Goal: Task Accomplishment & Management: Manage account settings

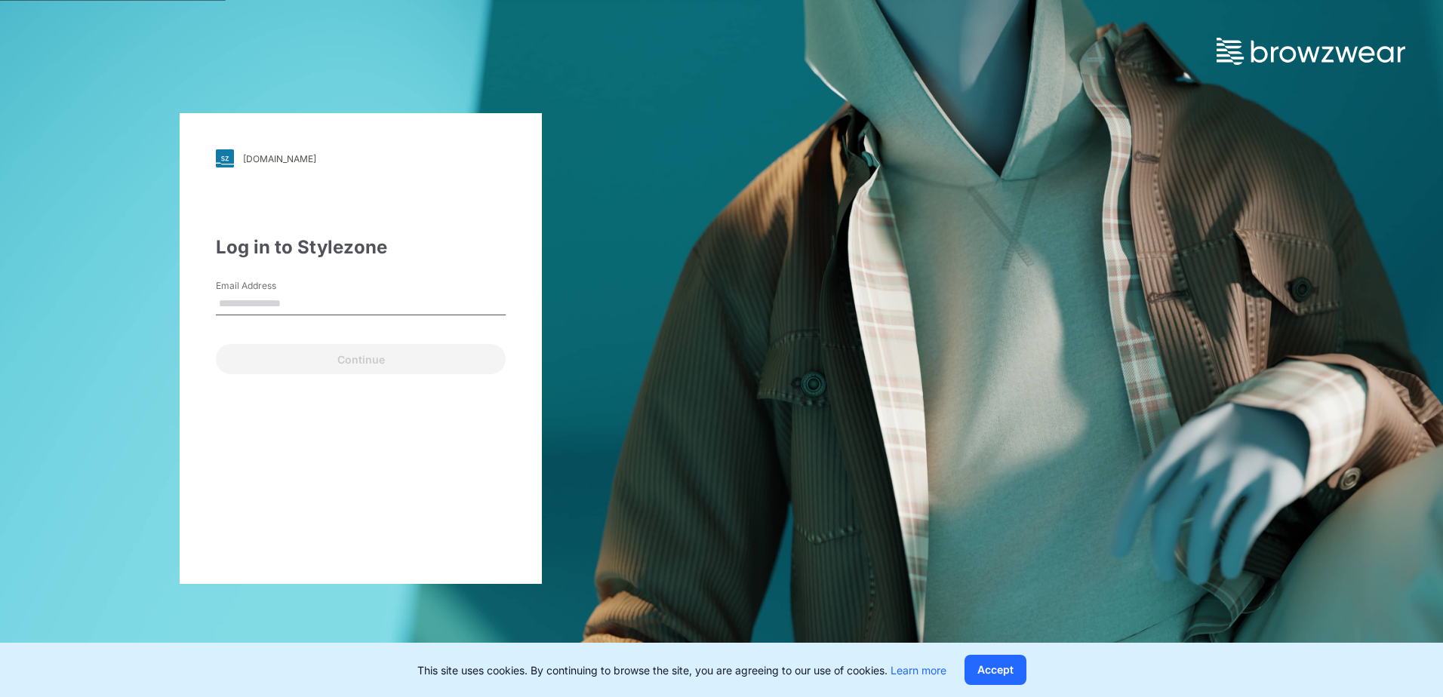
click at [382, 301] on input "Email Address" at bounding box center [361, 304] width 290 height 23
type input "**********"
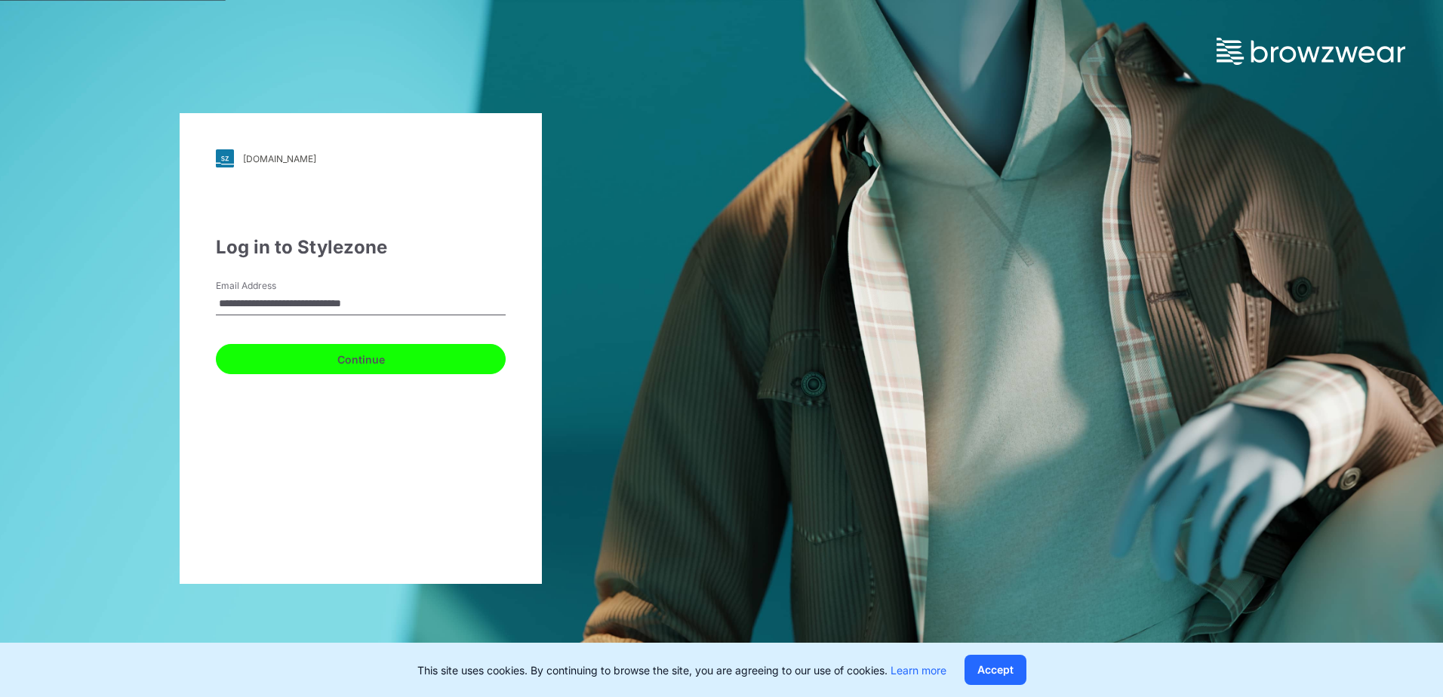
click at [362, 369] on button "Continue" at bounding box center [361, 359] width 290 height 30
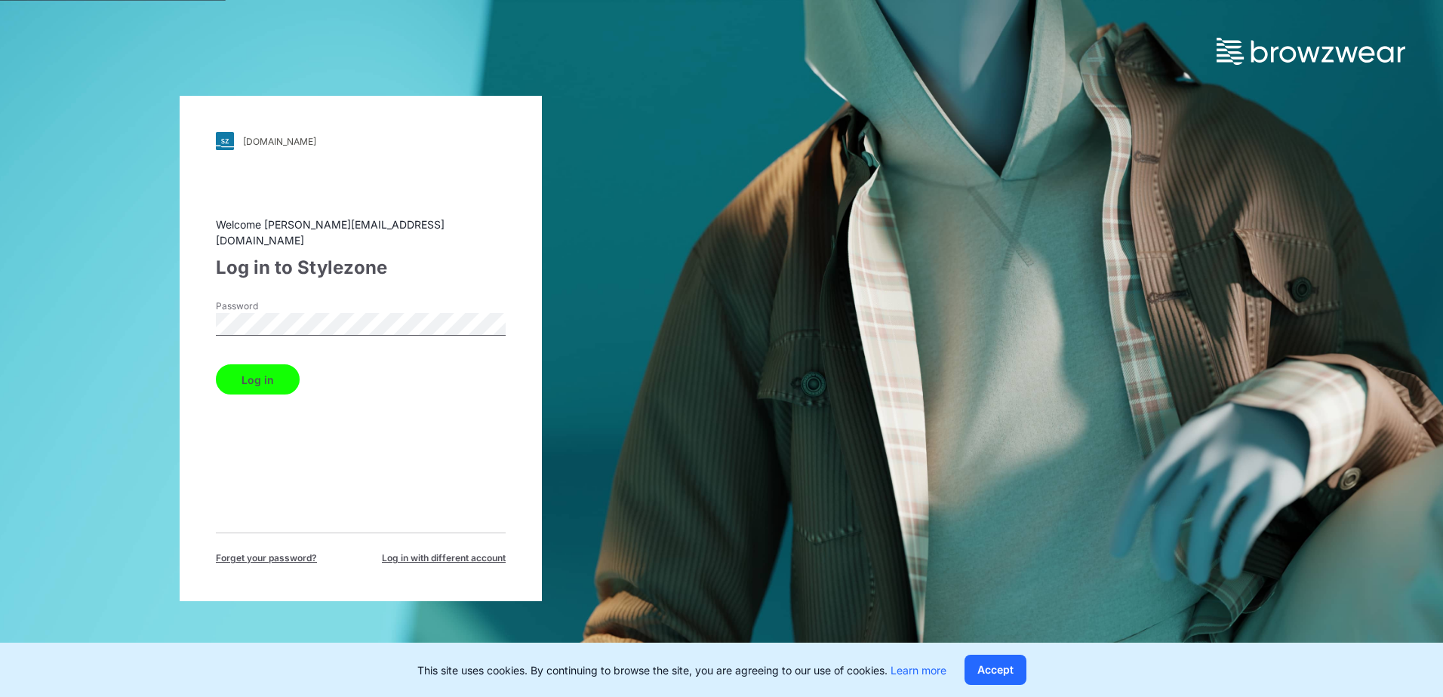
click at [279, 370] on button "Log in" at bounding box center [258, 379] width 84 height 30
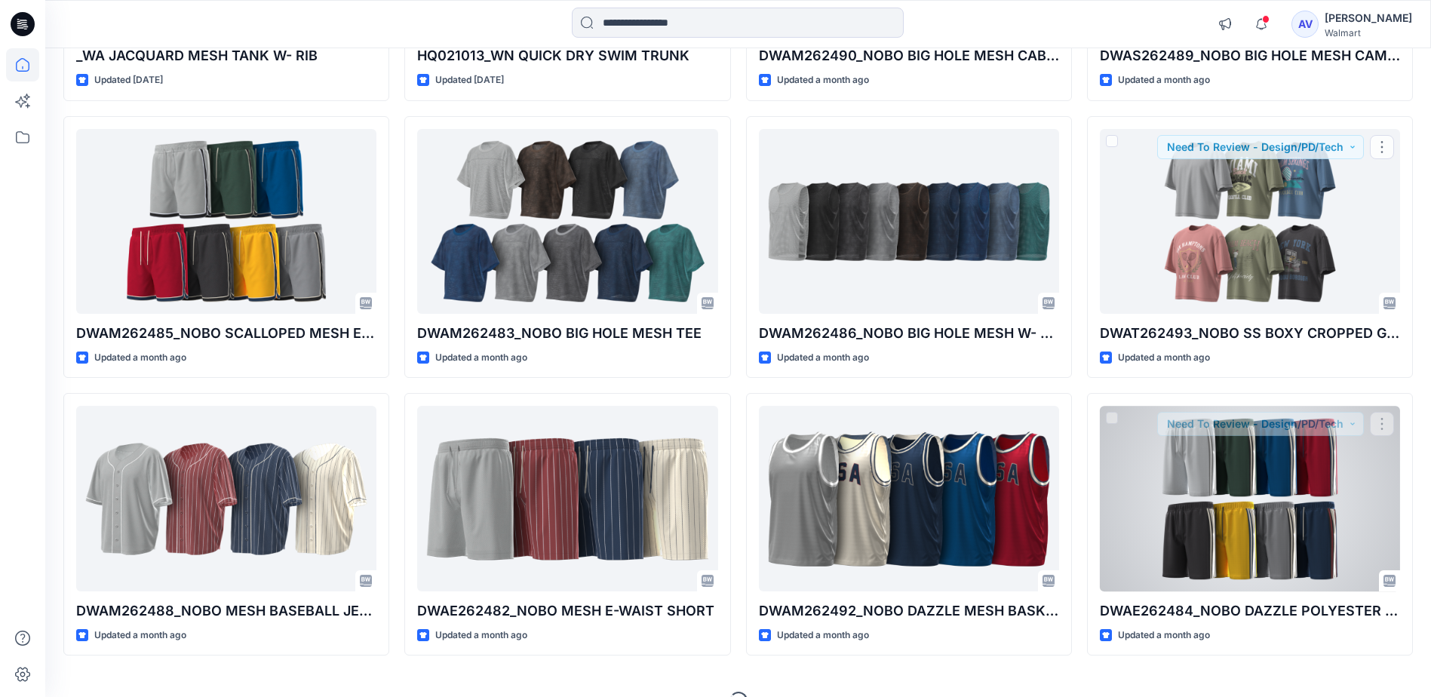
scroll to position [1207, 0]
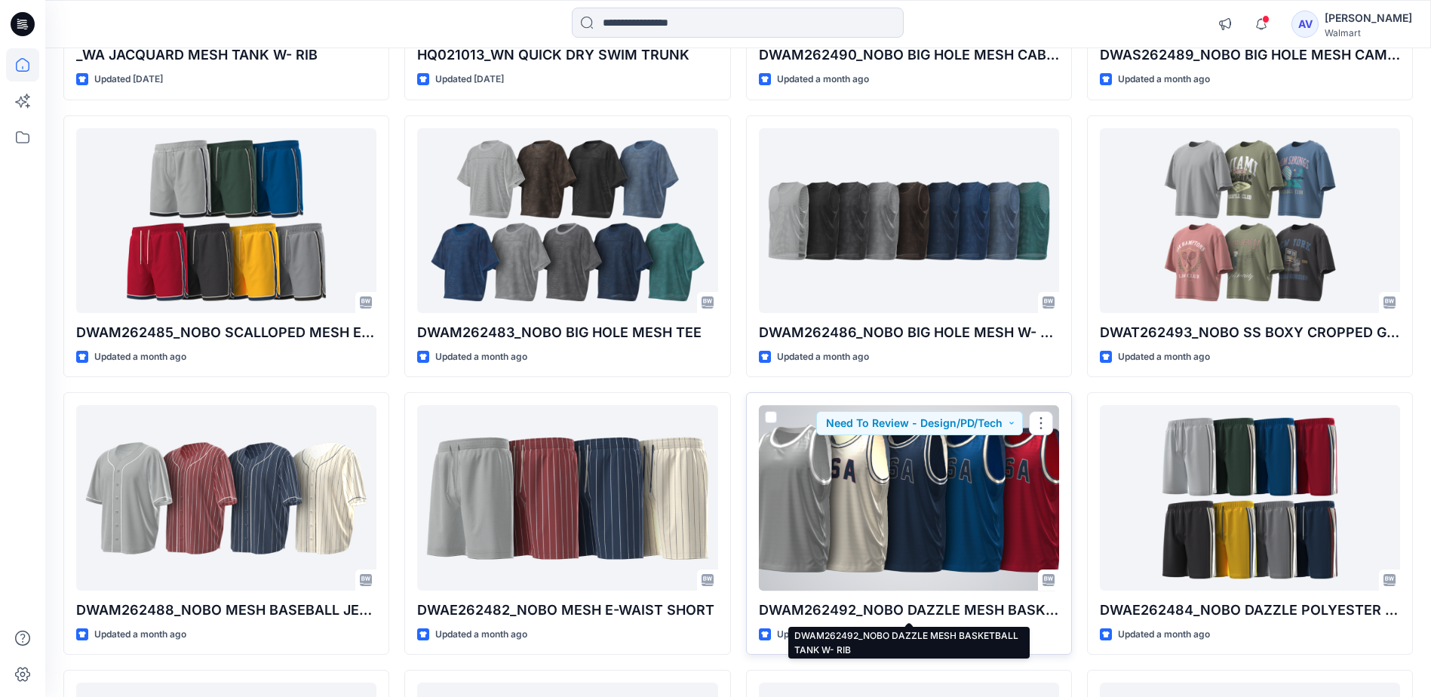
click at [963, 611] on p "DWAM262492_NOBO DAZZLE MESH BASKETBALL TANK W- RIB" at bounding box center [909, 610] width 300 height 21
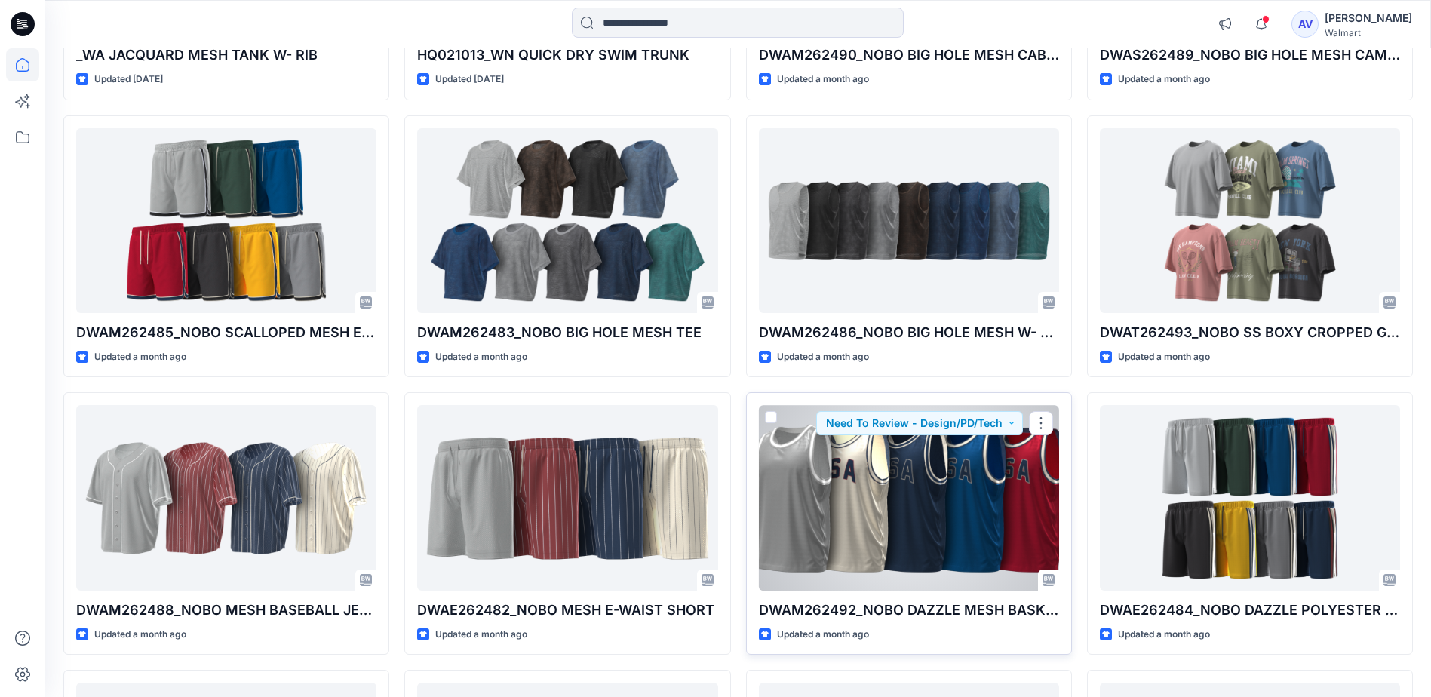
click at [887, 492] on div at bounding box center [909, 497] width 300 height 185
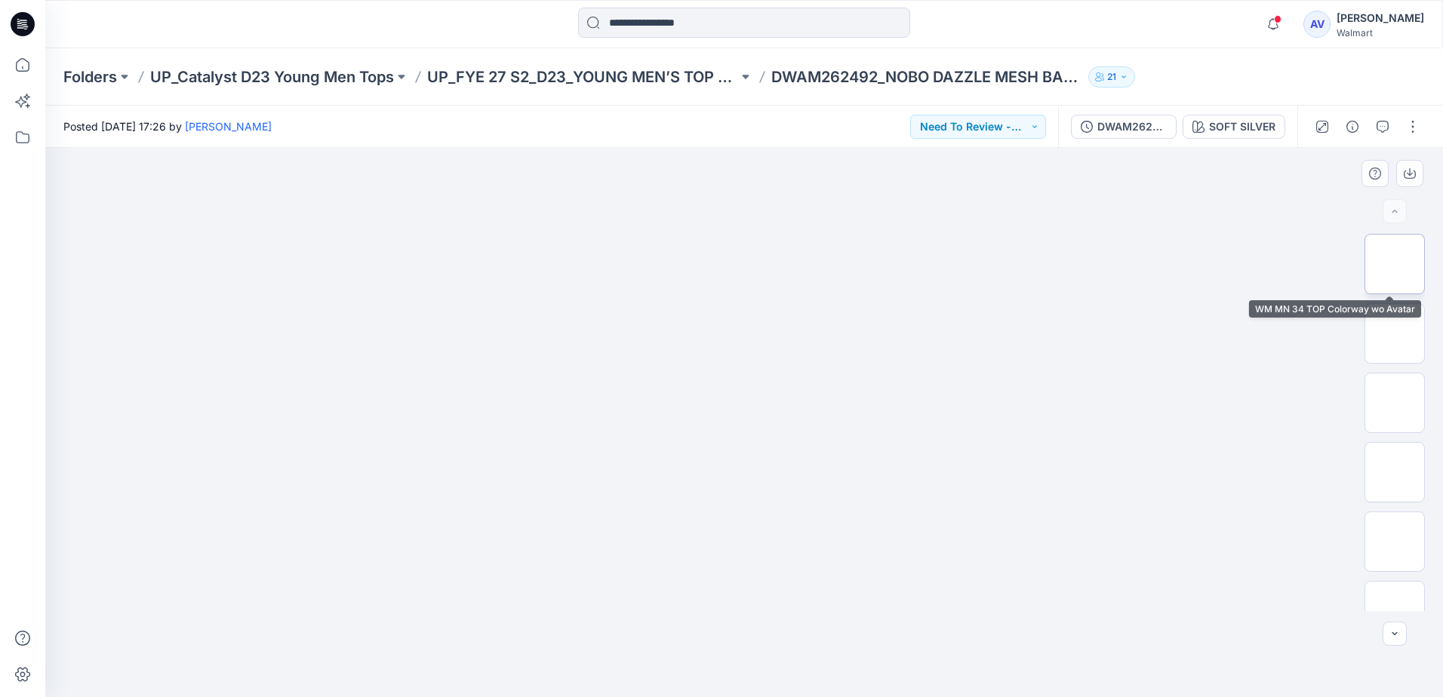
click at [1394, 264] on img at bounding box center [1394, 264] width 0 height 0
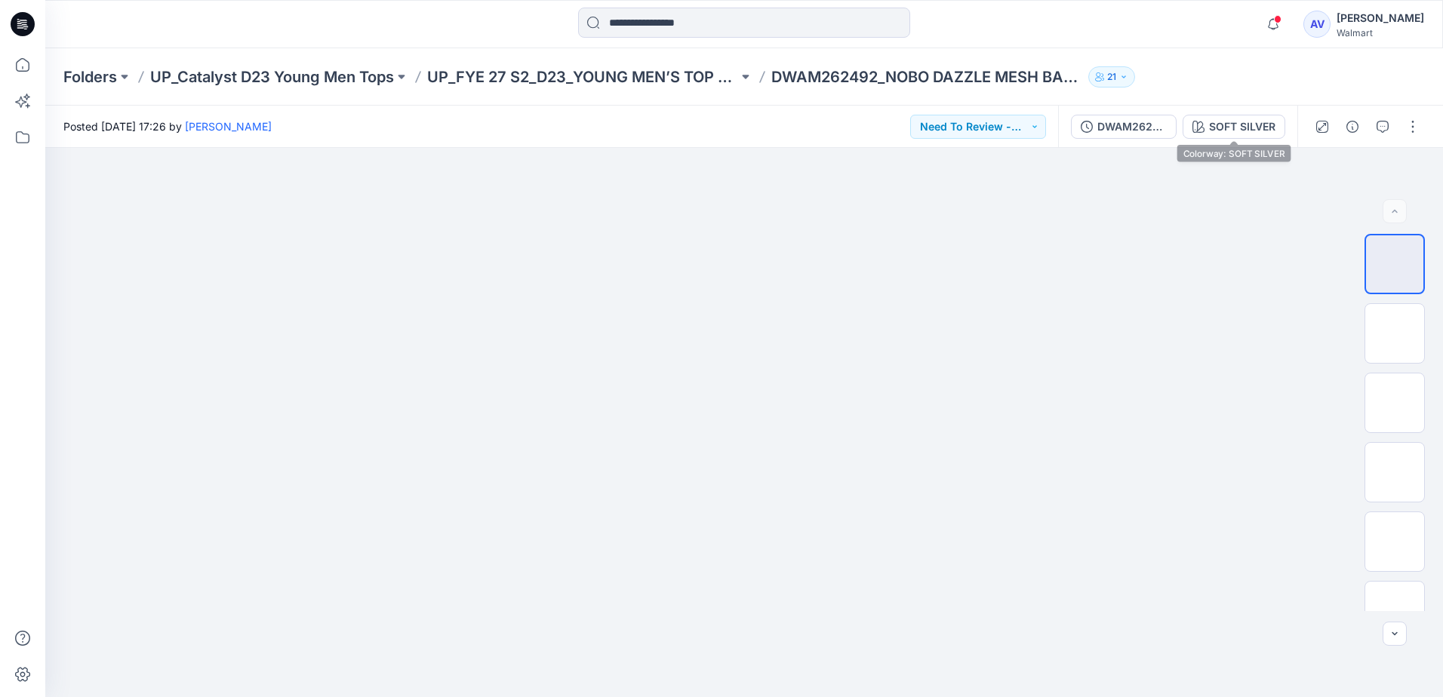
click at [1240, 109] on div "DWAM262492_NOBO DAZZLE MESH BASKETBALL TANK W- RIB SOFT SILVER" at bounding box center [1177, 127] width 239 height 42
click at [1234, 119] on div "SOFT SILVER" at bounding box center [1242, 126] width 66 height 17
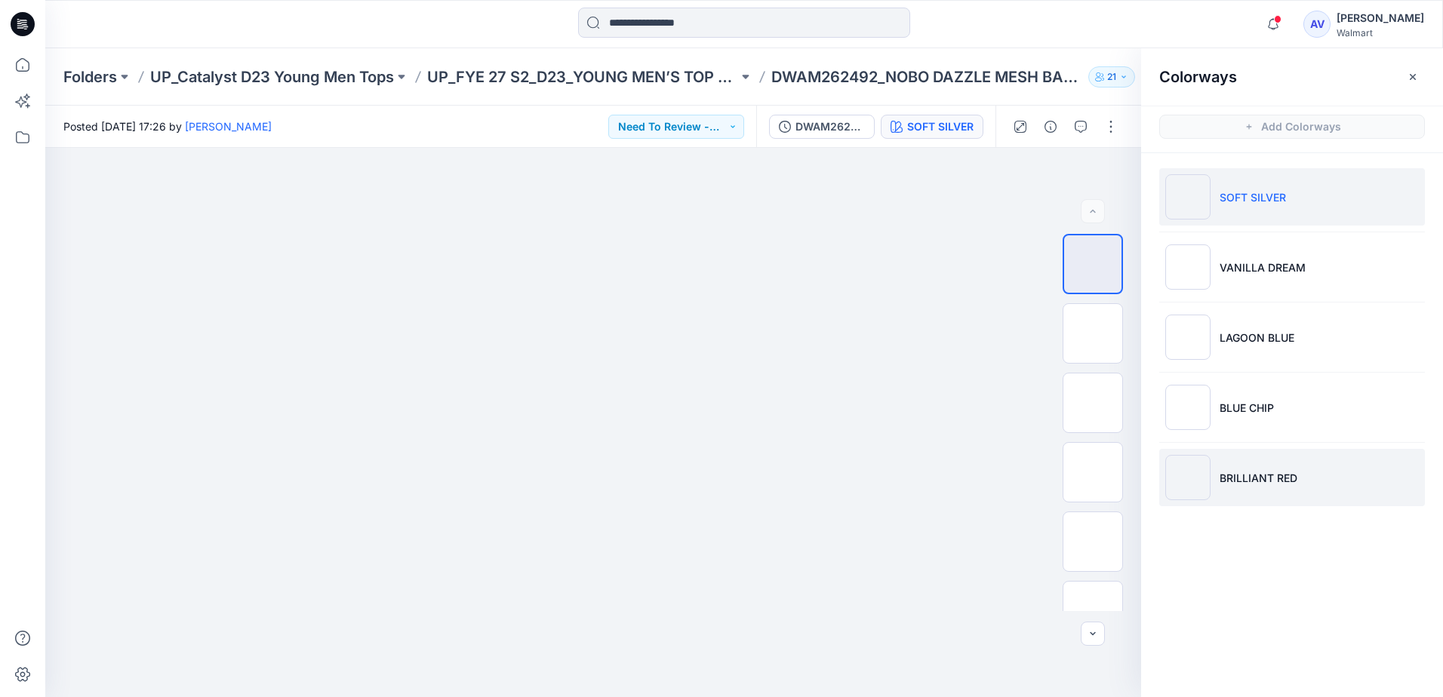
click at [1279, 484] on p "BRILLIANT RED" at bounding box center [1258, 478] width 78 height 16
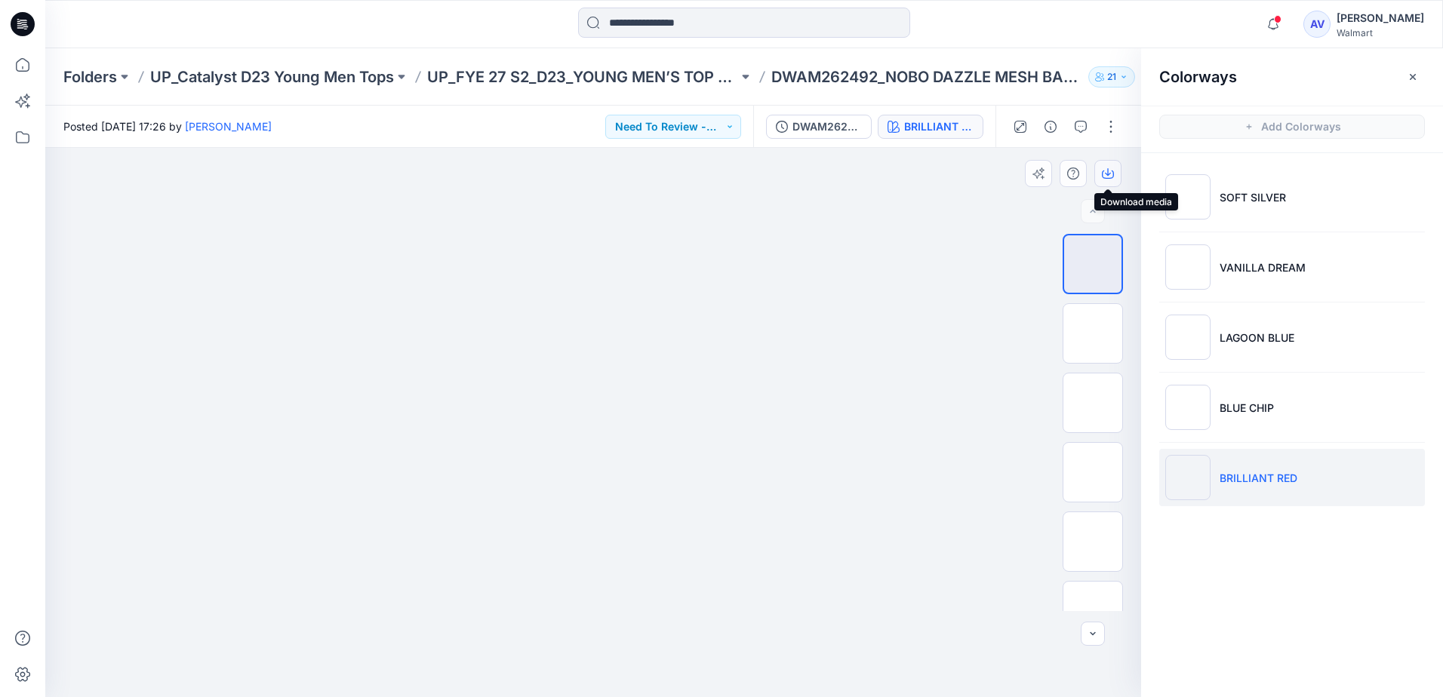
click at [1100, 175] on button "button" at bounding box center [1107, 173] width 27 height 27
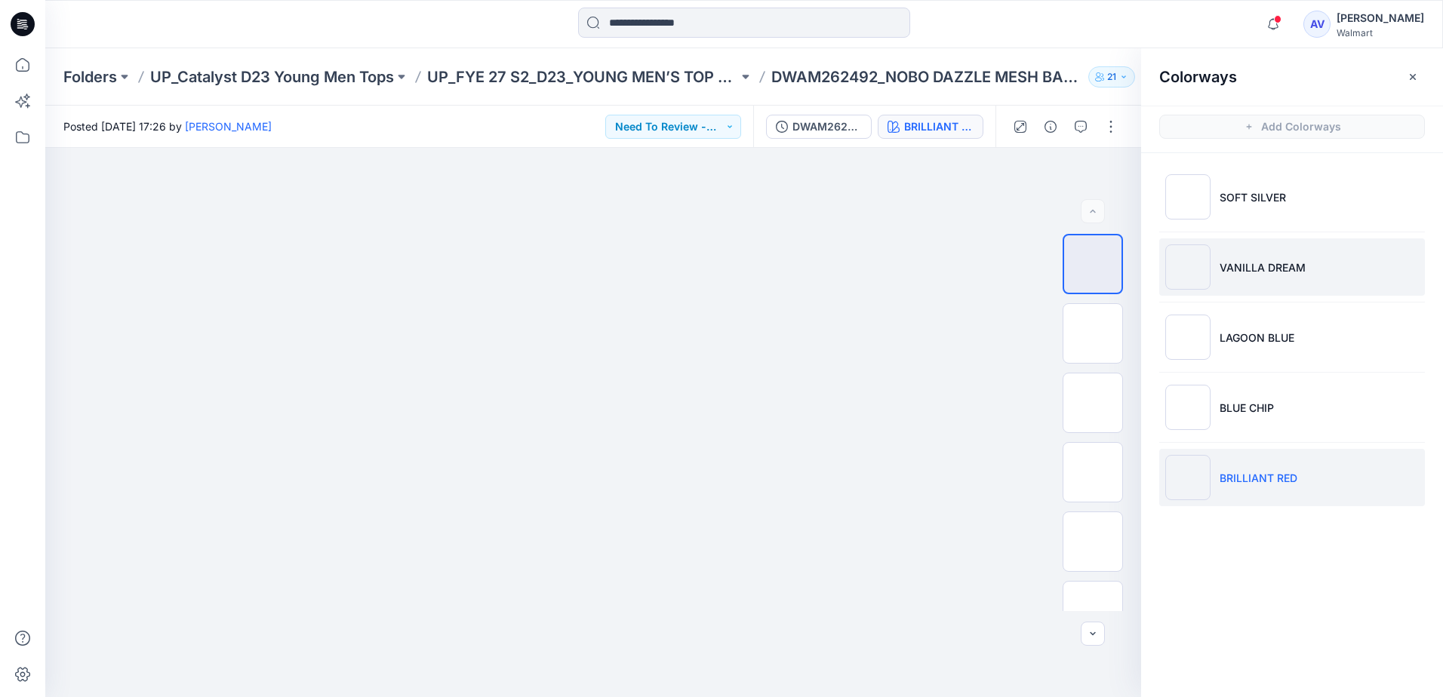
click at [1250, 269] on p "VANILLA DREAM" at bounding box center [1262, 268] width 86 height 16
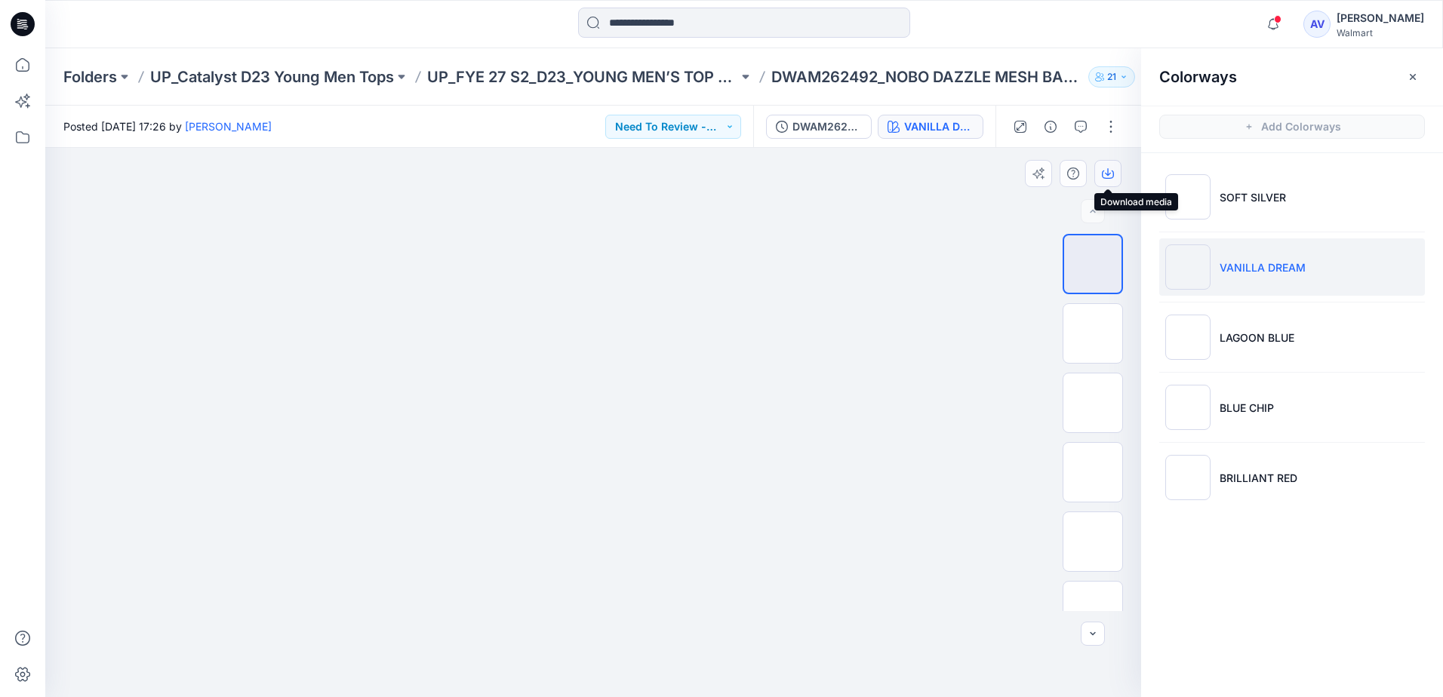
click at [1108, 178] on icon "button" at bounding box center [1108, 175] width 12 height 8
click at [1411, 78] on icon "button" at bounding box center [1412, 76] width 6 height 6
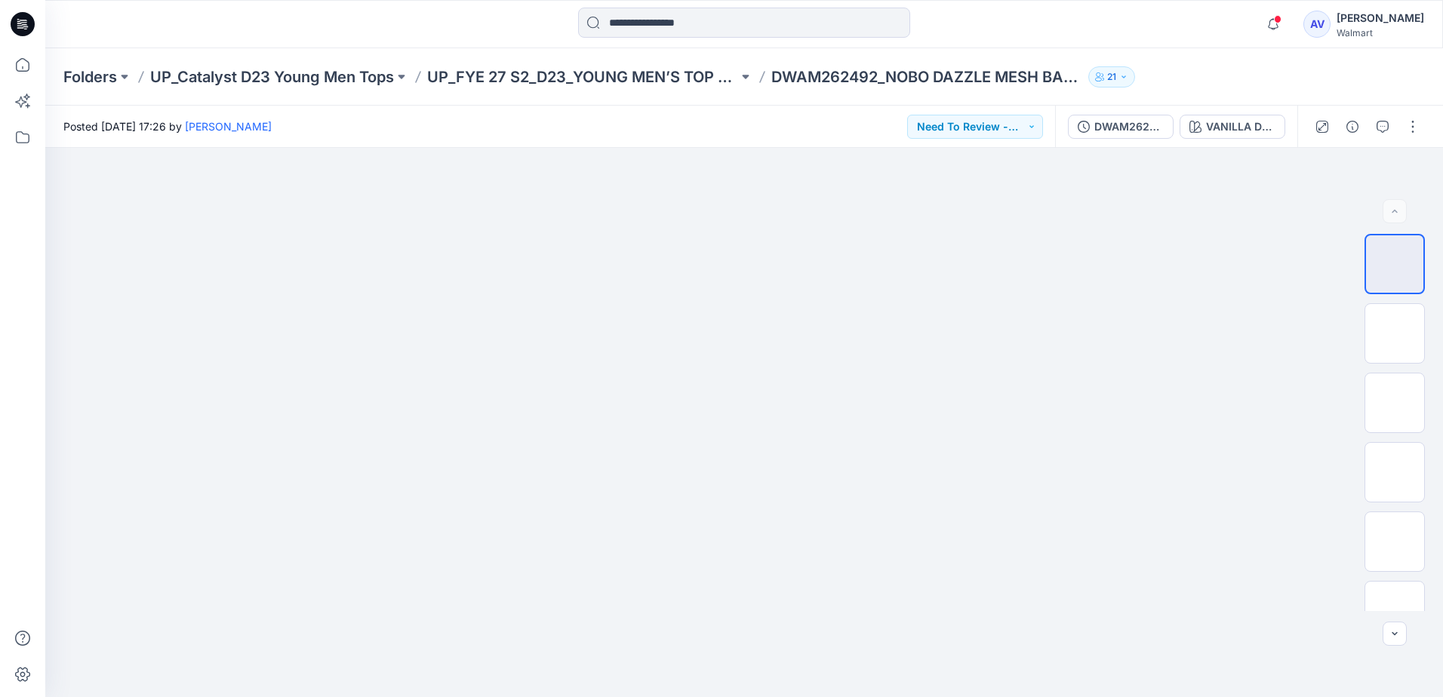
click at [1381, 35] on div "Walmart" at bounding box center [1380, 32] width 88 height 11
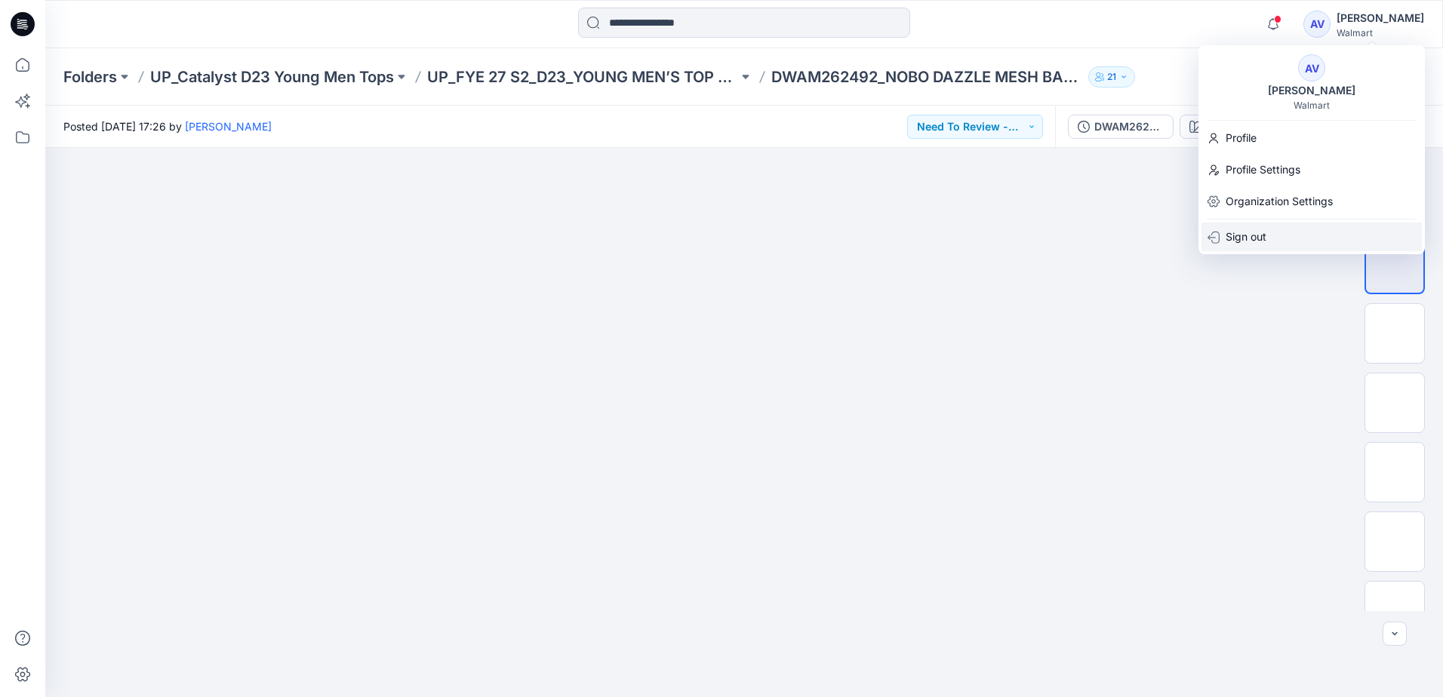
click at [1239, 235] on p "Sign out" at bounding box center [1245, 237] width 41 height 29
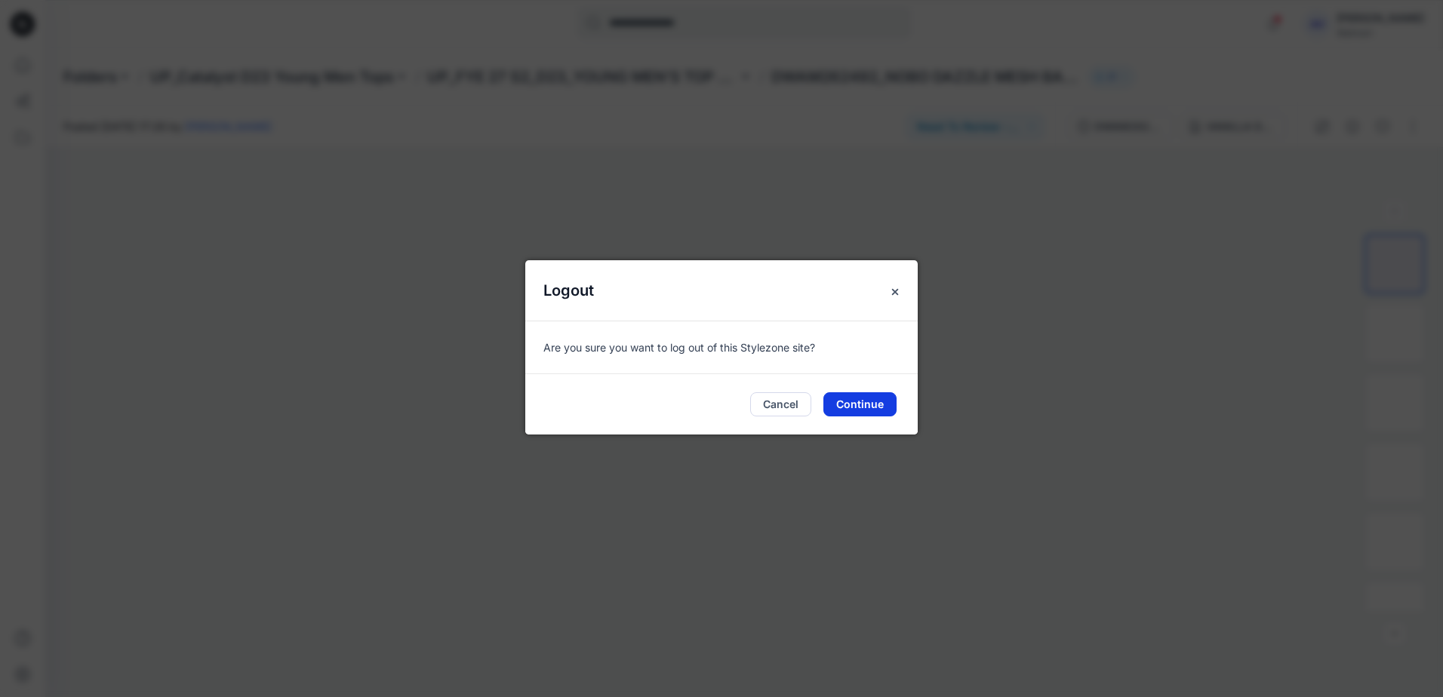
click at [847, 408] on button "Continue" at bounding box center [859, 404] width 73 height 24
